Goal: Task Accomplishment & Management: Use online tool/utility

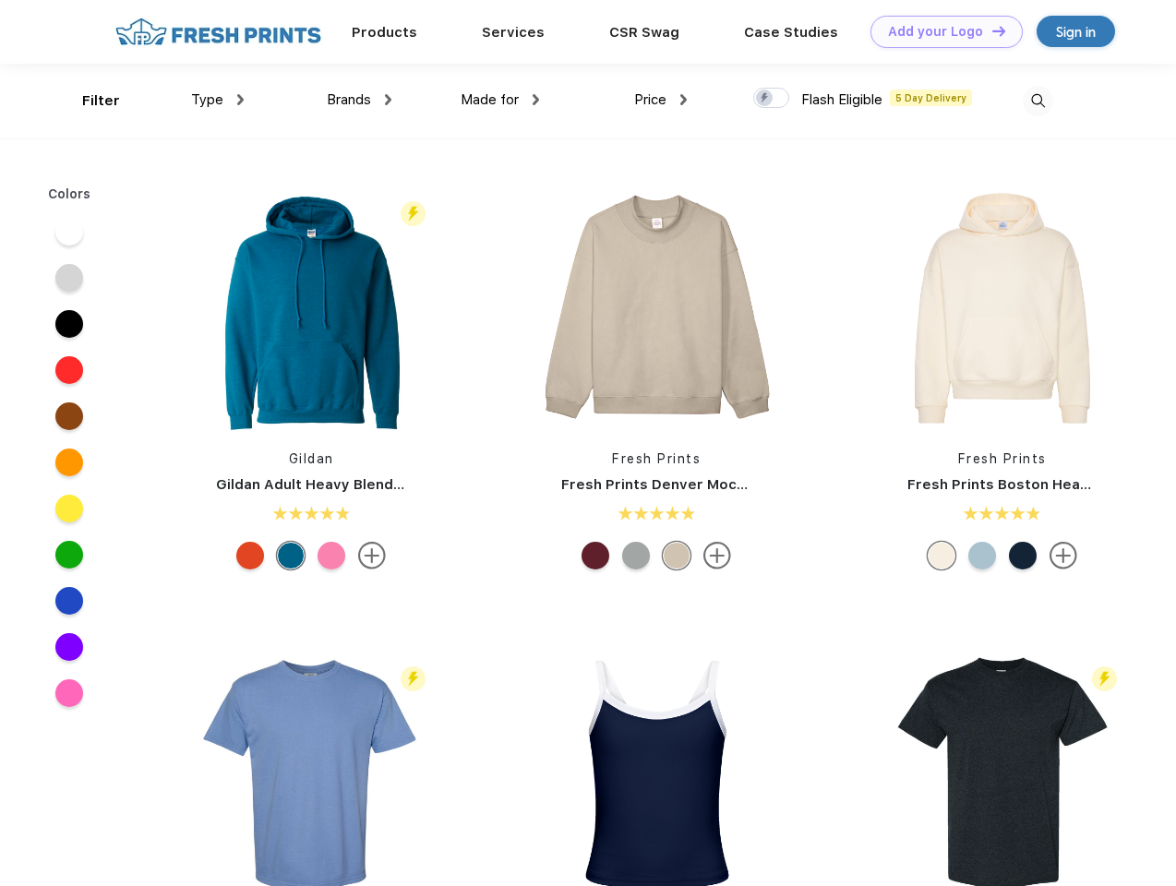
click at [940, 31] on link "Add your Logo Design Tool" at bounding box center [946, 32] width 152 height 32
click at [0, 0] on div "Design Tool" at bounding box center [0, 0] width 0 height 0
click at [990, 30] on link "Add your Logo Design Tool" at bounding box center [946, 32] width 152 height 32
click at [89, 101] on div "Filter" at bounding box center [101, 100] width 38 height 21
click at [218, 100] on span "Type" at bounding box center [207, 99] width 32 height 17
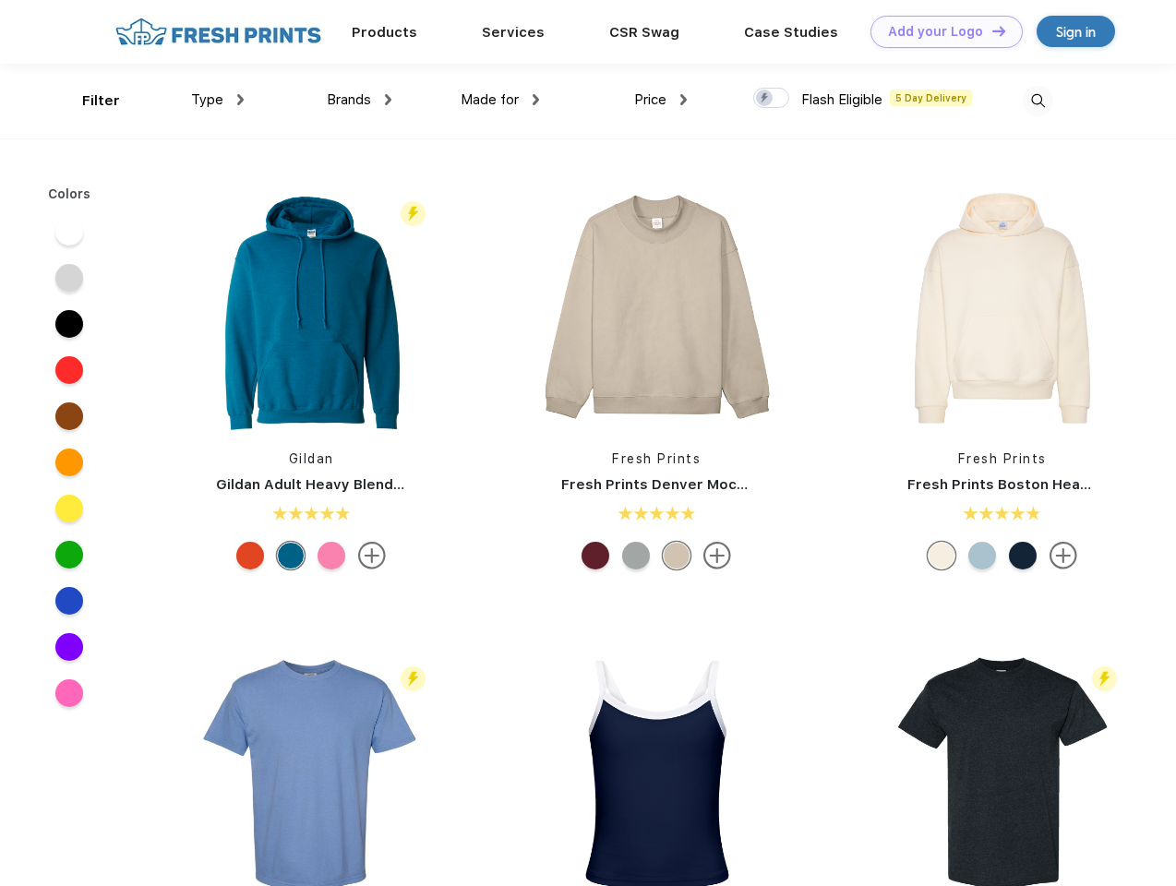
click at [359, 100] on span "Brands" at bounding box center [349, 99] width 44 height 17
click at [500, 100] on span "Made for" at bounding box center [490, 99] width 58 height 17
click at [661, 100] on span "Price" at bounding box center [650, 99] width 32 height 17
click at [772, 99] on div at bounding box center [771, 98] width 36 height 20
click at [765, 99] on input "checkbox" at bounding box center [759, 93] width 12 height 12
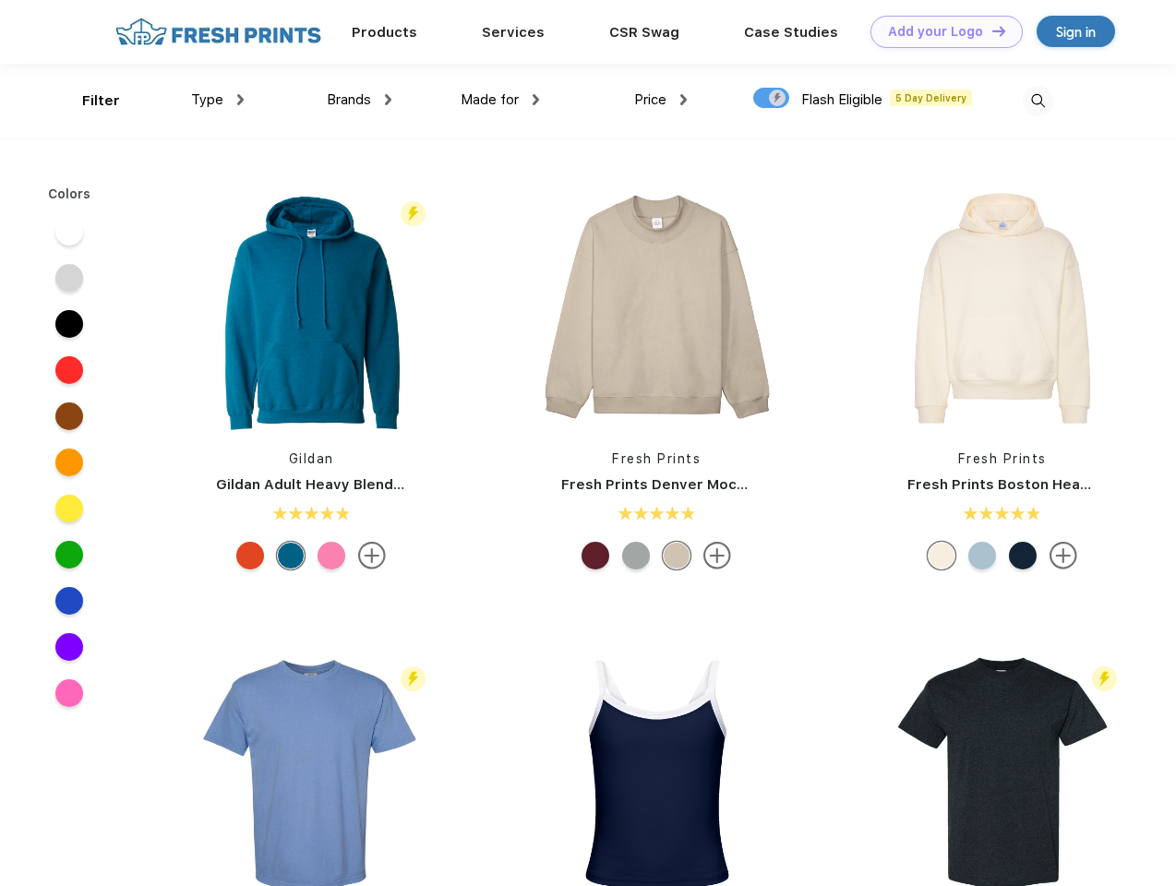
click at [1037, 101] on img at bounding box center [1038, 101] width 30 height 30
